Goal: Understand process/instructions: Learn how to perform a task or action

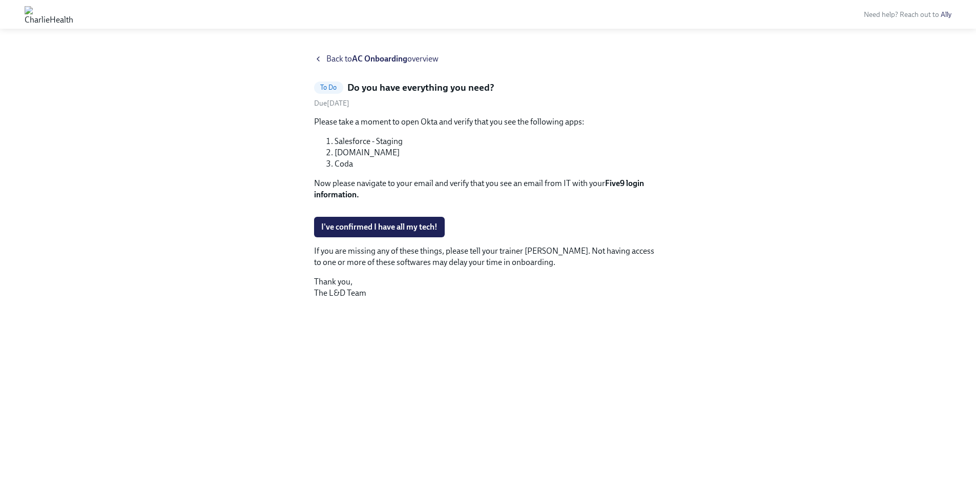
scroll to position [36, 0]
drag, startPoint x: 607, startPoint y: 146, endPoint x: 625, endPoint y: 146, distance: 17.4
click at [625, 178] on strong "Five9 login information." at bounding box center [479, 188] width 330 height 21
copy strong "Five9"
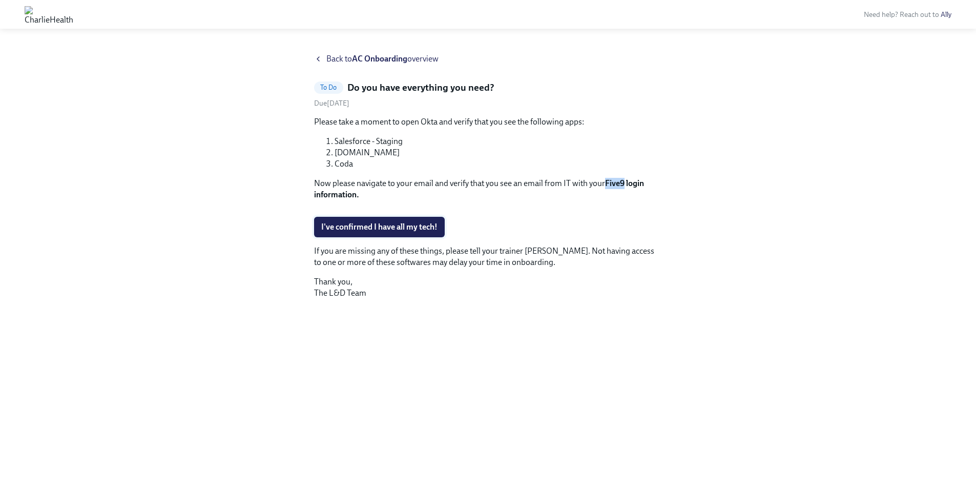
click at [428, 232] on span "I've confirmed I have all my tech!" at bounding box center [379, 227] width 116 height 10
click at [73, 13] on img at bounding box center [49, 14] width 49 height 16
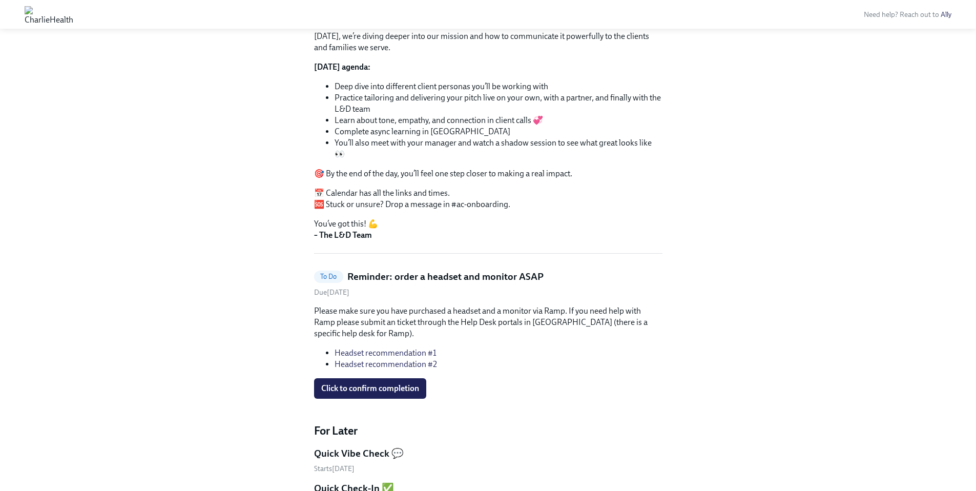
scroll to position [134, 0]
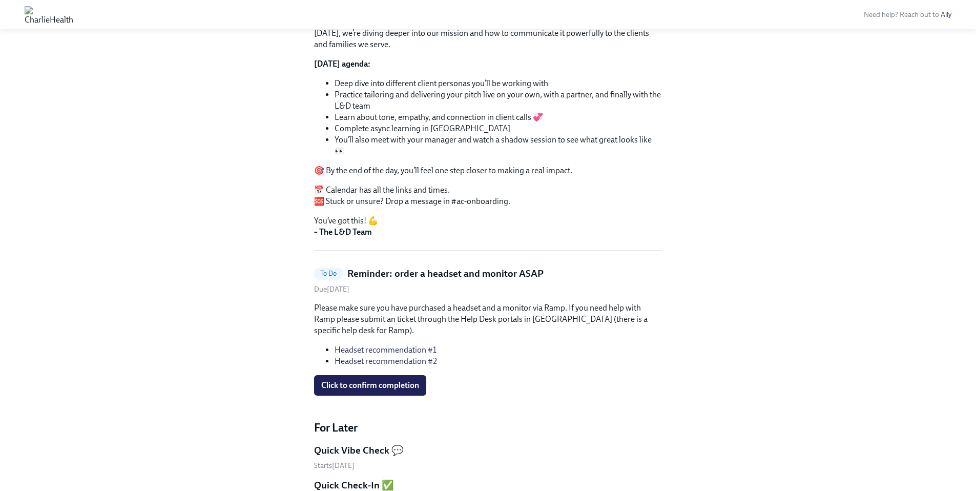
click at [420, 345] on link "Headset recommendation #1" at bounding box center [386, 350] width 102 height 10
click at [431, 356] on link "Headset recommendation #2" at bounding box center [386, 361] width 103 height 10
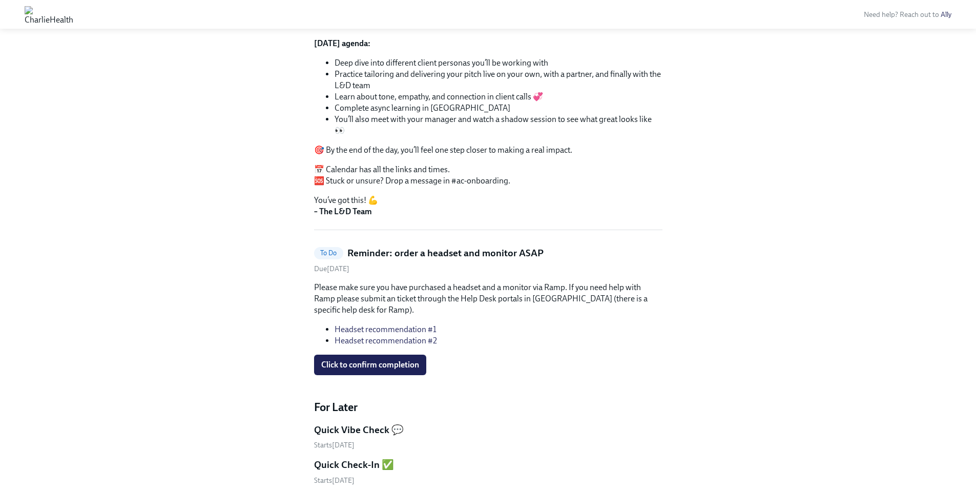
scroll to position [161, 0]
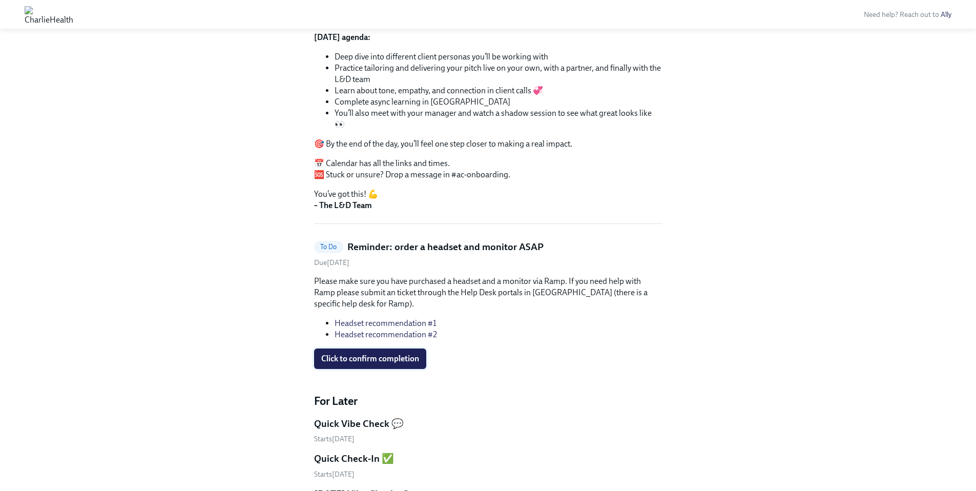
click at [403, 353] on button "Click to confirm completion" at bounding box center [370, 359] width 112 height 21
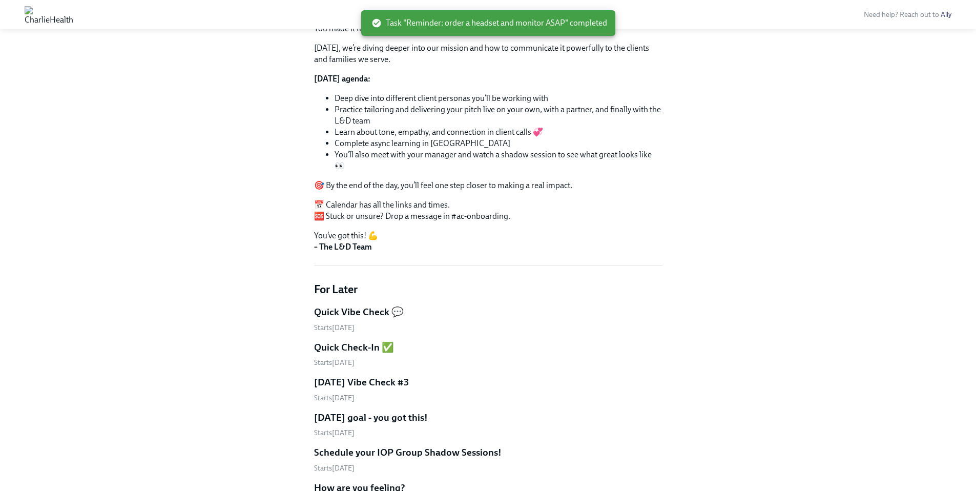
scroll to position [0, 0]
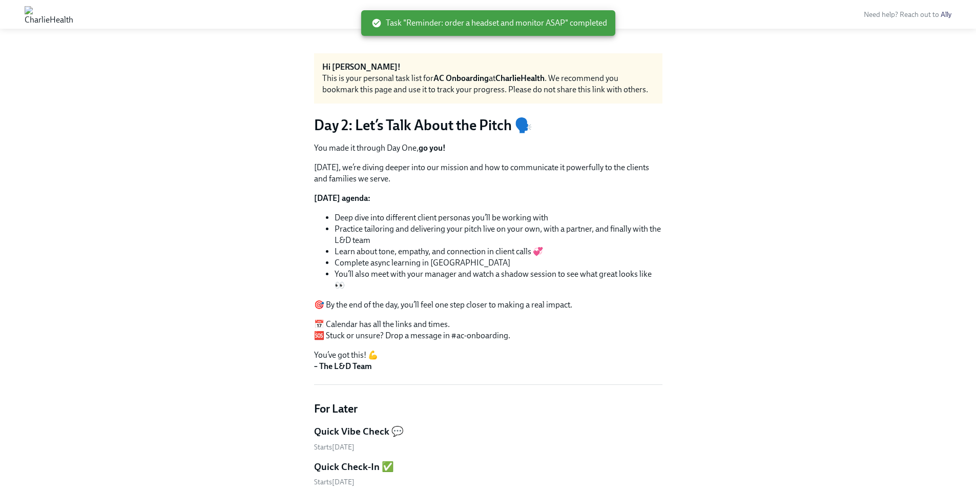
click at [73, 9] on img at bounding box center [49, 14] width 49 height 16
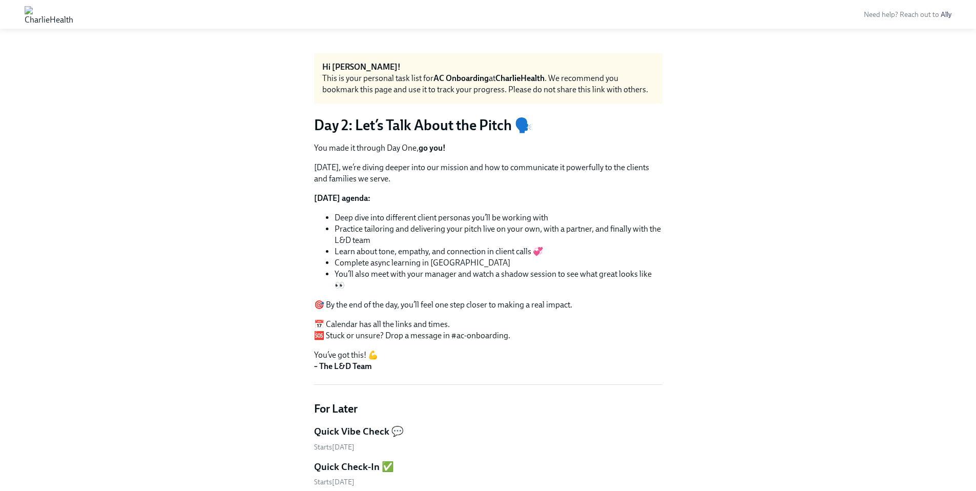
click at [73, 16] on img at bounding box center [49, 14] width 49 height 16
click at [73, 10] on img at bounding box center [49, 14] width 49 height 16
click at [36, 11] on img at bounding box center [49, 14] width 49 height 16
